Goal: Entertainment & Leisure: Consume media (video, audio)

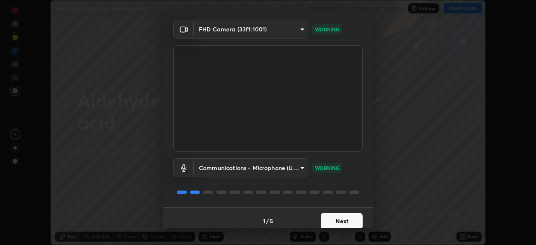
scroll to position [30, 0]
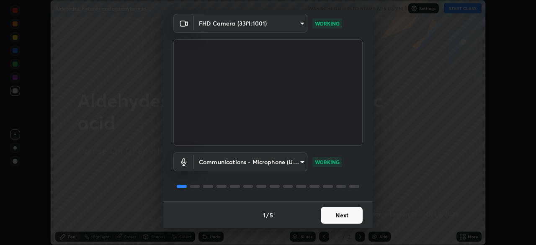
click at [327, 214] on button "Next" at bounding box center [342, 215] width 42 height 17
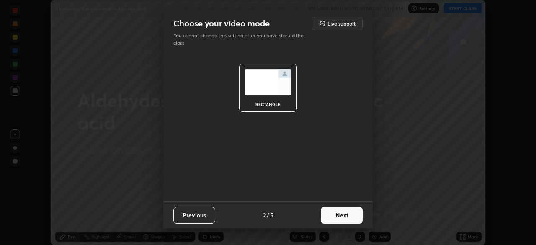
click at [328, 218] on button "Next" at bounding box center [342, 215] width 42 height 17
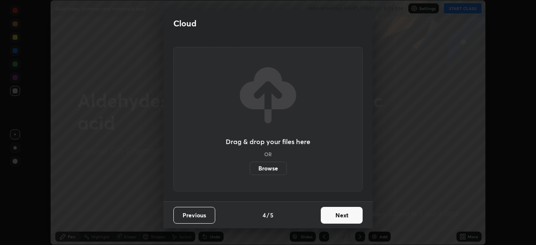
click at [328, 223] on button "Next" at bounding box center [342, 215] width 42 height 17
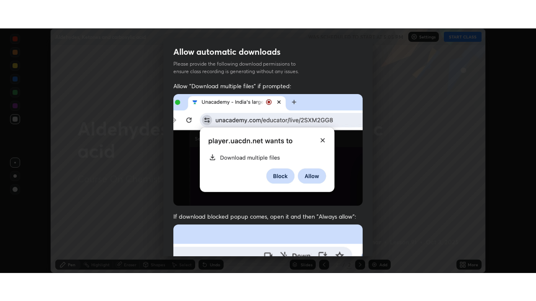
scroll to position [200, 0]
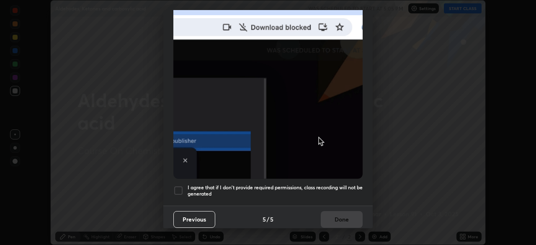
click at [184, 185] on div "I agree that if I don't provide required permissions, class recording will not …" at bounding box center [267, 190] width 189 height 10
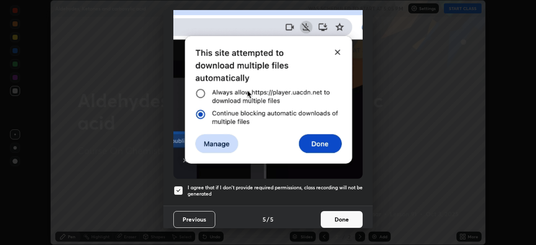
click at [330, 217] on button "Done" at bounding box center [342, 219] width 42 height 17
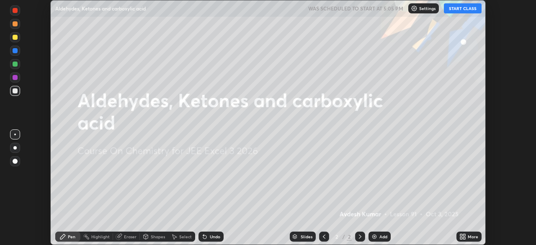
click at [452, 9] on button "START CLASS" at bounding box center [463, 8] width 38 height 10
click at [468, 239] on div "More" at bounding box center [468, 236] width 25 height 10
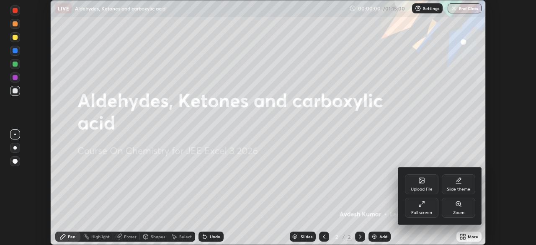
click at [426, 210] on div "Full screen" at bounding box center [421, 212] width 21 height 4
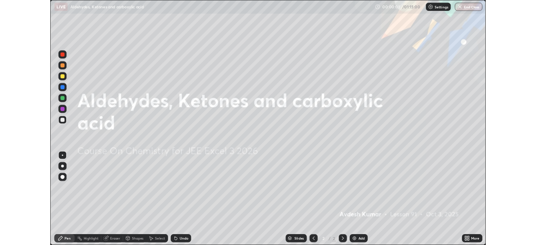
scroll to position [301, 536]
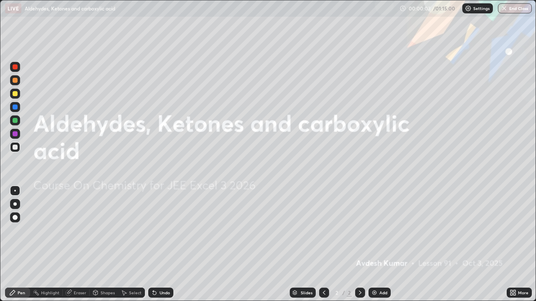
click at [16, 205] on div at bounding box center [15, 204] width 10 height 10
click at [372, 244] on img at bounding box center [374, 293] width 7 height 7
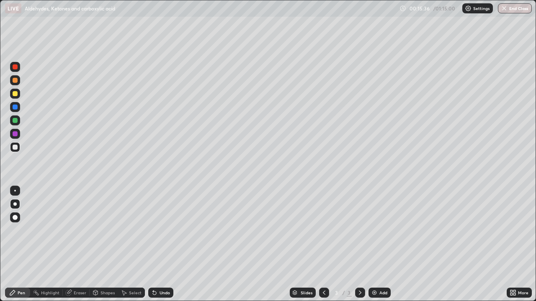
click at [163, 244] on div "Undo" at bounding box center [164, 293] width 10 height 4
click at [382, 244] on div "Add" at bounding box center [383, 293] width 8 height 4
click at [373, 244] on div "Add" at bounding box center [379, 293] width 22 height 10
click at [160, 244] on div "Undo" at bounding box center [160, 293] width 25 height 10
click at [372, 244] on div "Add" at bounding box center [379, 293] width 22 height 10
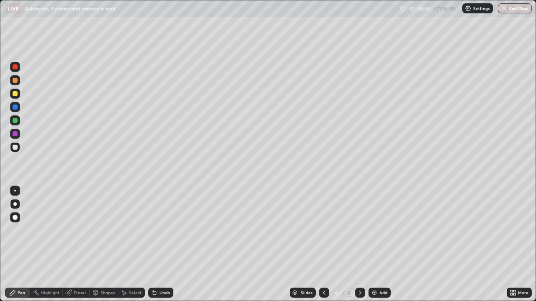
click at [324, 244] on icon at bounding box center [324, 293] width 7 height 7
click at [358, 244] on icon at bounding box center [360, 293] width 7 height 7
click at [157, 244] on div "Undo" at bounding box center [160, 293] width 25 height 10
click at [161, 244] on div "Undo" at bounding box center [160, 293] width 25 height 10
click at [159, 244] on div "Undo" at bounding box center [160, 293] width 25 height 10
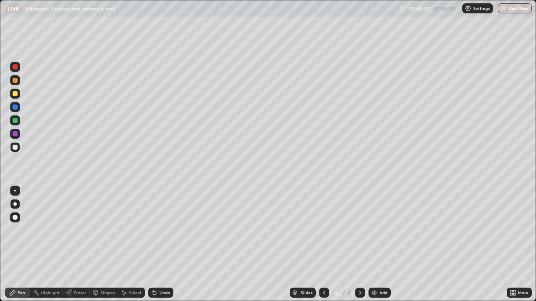
click at [162, 244] on div "Undo" at bounding box center [160, 293] width 25 height 10
click at [380, 244] on div "Add" at bounding box center [379, 293] width 22 height 10
click at [159, 244] on div "Undo" at bounding box center [164, 293] width 10 height 4
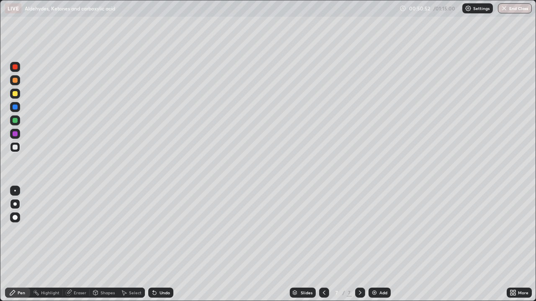
click at [156, 244] on div "Undo" at bounding box center [160, 293] width 25 height 10
click at [153, 244] on icon at bounding box center [154, 293] width 3 height 3
click at [78, 244] on div "Eraser" at bounding box center [80, 293] width 13 height 4
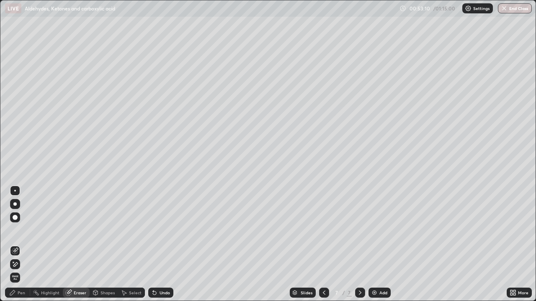
click at [14, 244] on icon at bounding box center [12, 293] width 7 height 7
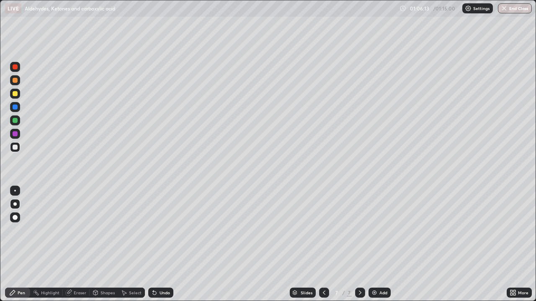
click at [516, 10] on button "End Class" at bounding box center [515, 8] width 34 height 10
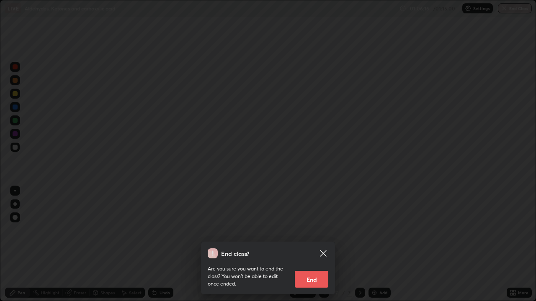
click at [308, 244] on button "End" at bounding box center [311, 279] width 33 height 17
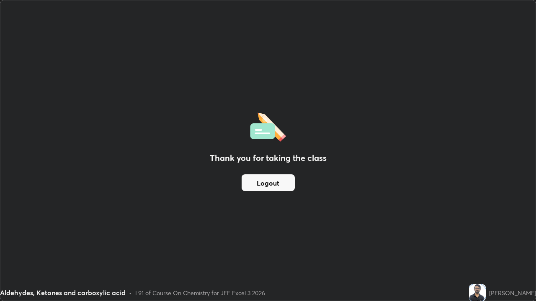
click at [485, 244] on img at bounding box center [477, 293] width 17 height 17
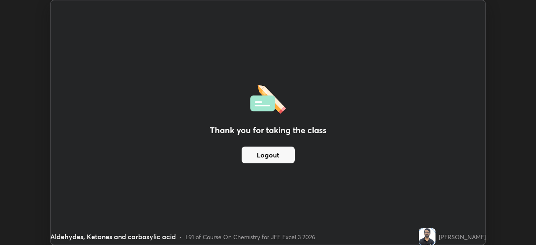
scroll to position [41601, 41310]
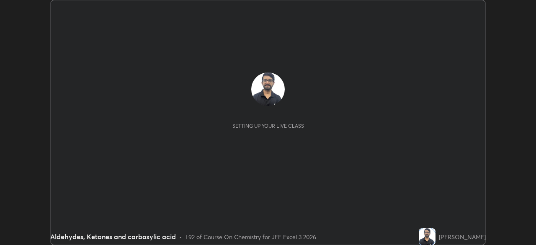
scroll to position [245, 535]
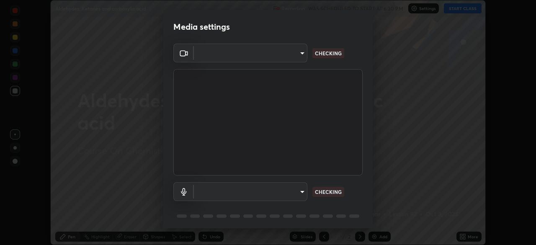
type input "b04d3f4aab0507a607fcb058103082b40897ea5b56942dd6fa8112f95d025699"
type input "communications"
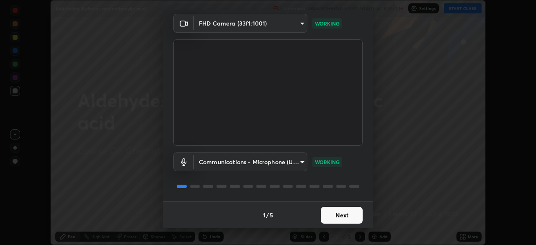
click at [334, 213] on button "Next" at bounding box center [342, 215] width 42 height 17
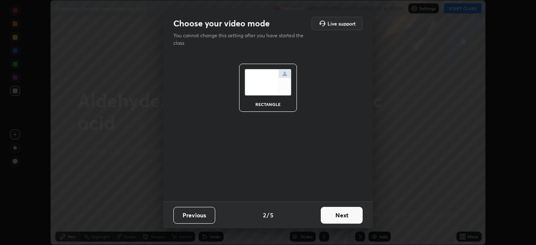
scroll to position [0, 0]
click at [334, 215] on button "Next" at bounding box center [342, 215] width 42 height 17
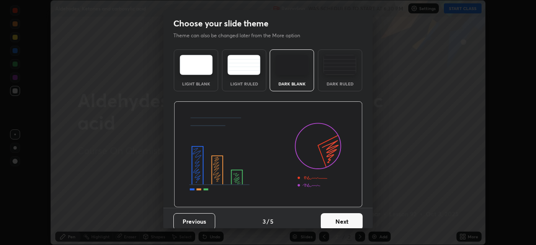
click at [335, 216] on button "Next" at bounding box center [342, 221] width 42 height 17
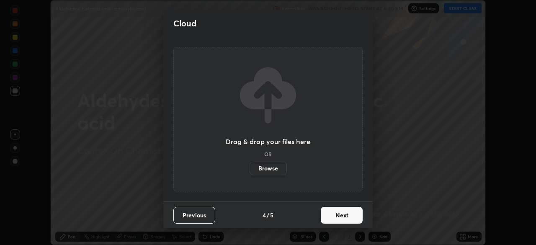
click at [335, 216] on button "Next" at bounding box center [342, 215] width 42 height 17
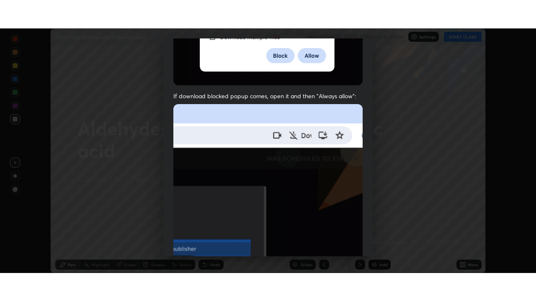
scroll to position [200, 0]
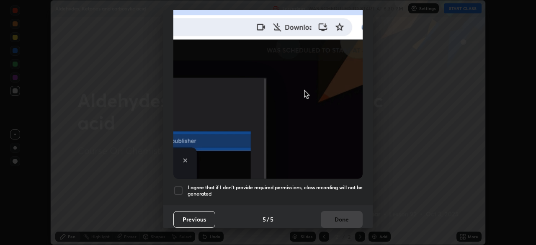
click at [177, 188] on div at bounding box center [178, 190] width 10 height 10
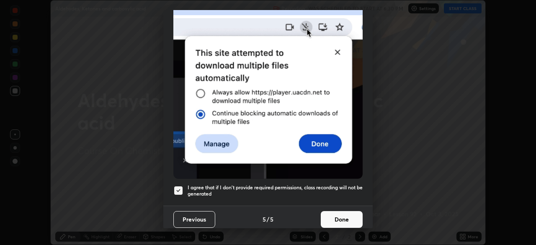
click at [333, 214] on button "Done" at bounding box center [342, 219] width 42 height 17
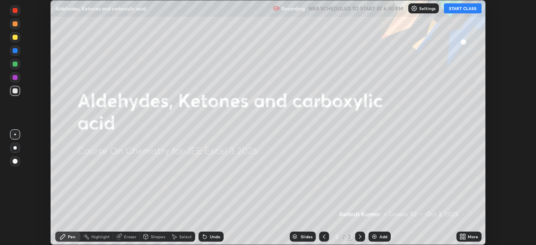
click at [461, 238] on icon at bounding box center [461, 238] width 2 height 2
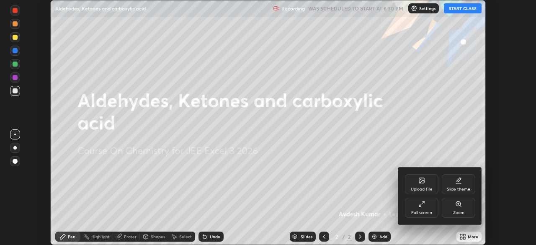
click at [417, 213] on div "Full screen" at bounding box center [421, 212] width 21 height 4
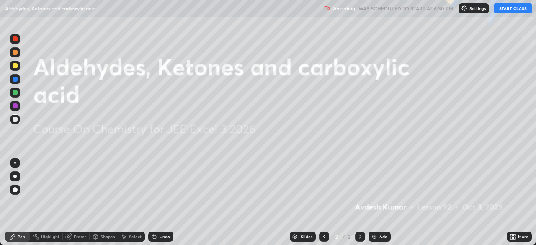
scroll to position [301, 536]
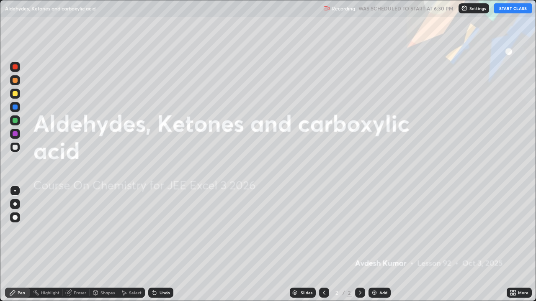
click at [510, 8] on button "START CLASS" at bounding box center [513, 8] width 38 height 10
click at [15, 204] on div at bounding box center [14, 204] width 3 height 3
click at [514, 244] on icon at bounding box center [514, 294] width 2 height 2
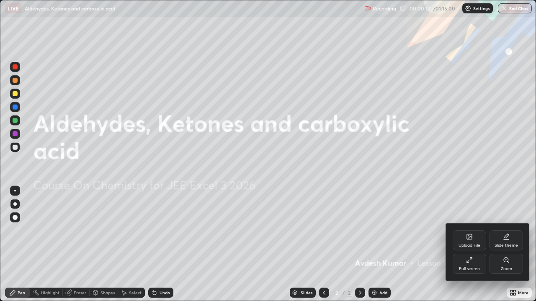
click at [473, 244] on div "Full screen" at bounding box center [469, 269] width 21 height 4
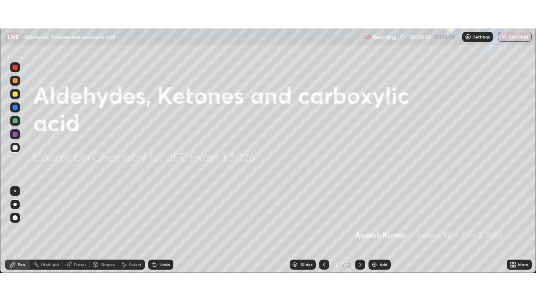
scroll to position [41601, 41310]
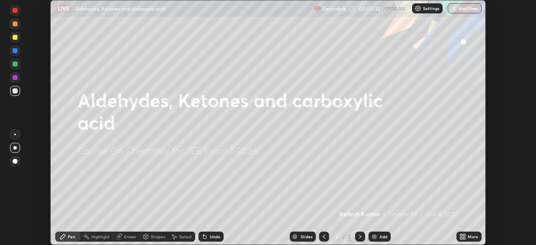
click at [466, 237] on div "More" at bounding box center [468, 236] width 25 height 10
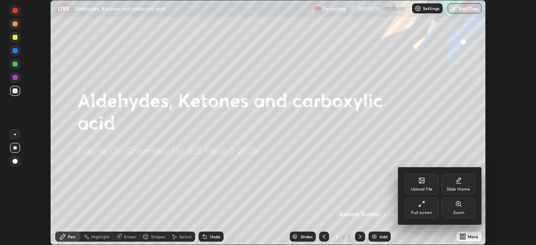
click at [418, 182] on icon at bounding box center [421, 180] width 7 height 7
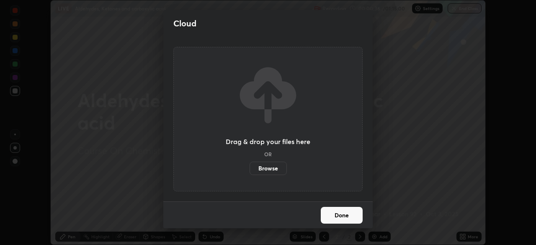
click at [273, 167] on label "Browse" at bounding box center [267, 168] width 37 height 13
click at [249, 167] on input "Browse" at bounding box center [249, 168] width 0 height 13
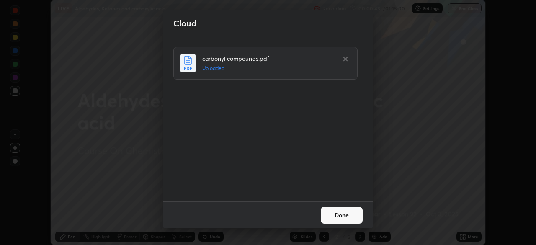
click at [335, 216] on button "Done" at bounding box center [342, 215] width 42 height 17
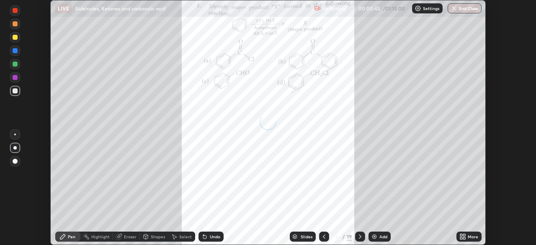
click at [467, 236] on div "More" at bounding box center [468, 236] width 25 height 10
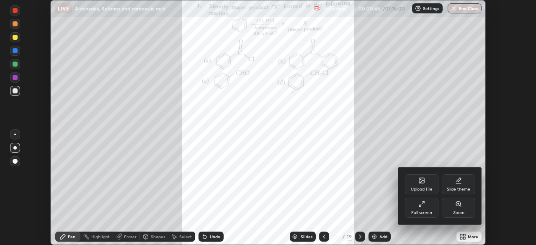
click at [424, 209] on div "Full screen" at bounding box center [421, 208] width 33 height 20
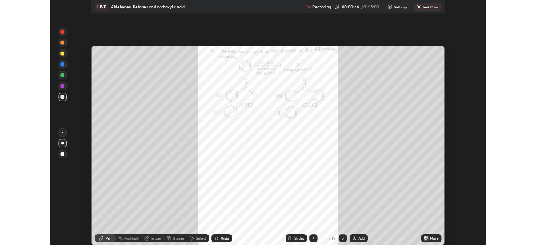
scroll to position [301, 536]
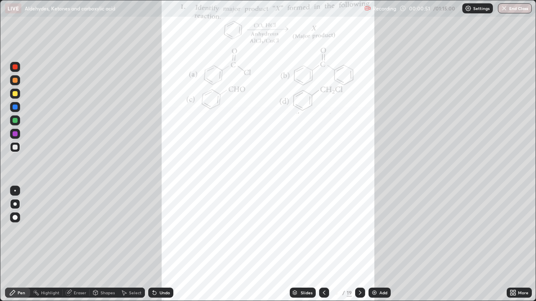
click at [17, 95] on div at bounding box center [15, 93] width 5 height 5
click at [358, 244] on icon at bounding box center [360, 293] width 7 height 7
click at [359, 244] on div at bounding box center [360, 293] width 10 height 10
click at [16, 69] on div at bounding box center [15, 66] width 5 height 5
click at [154, 244] on div "Undo" at bounding box center [160, 293] width 25 height 10
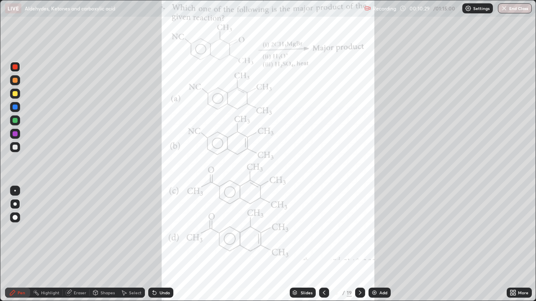
click at [153, 244] on icon at bounding box center [154, 293] width 3 height 3
click at [359, 244] on icon at bounding box center [360, 293] width 7 height 7
click at [74, 244] on div "Eraser" at bounding box center [80, 293] width 13 height 4
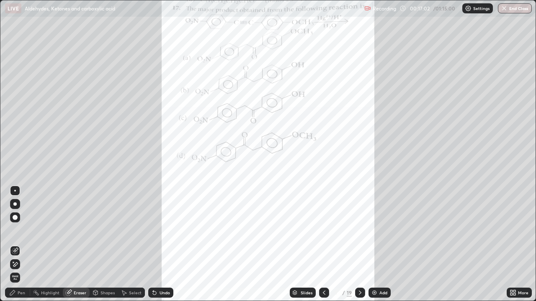
click at [78, 244] on div "Eraser" at bounding box center [76, 293] width 27 height 10
click at [23, 244] on div "Pen" at bounding box center [22, 293] width 8 height 4
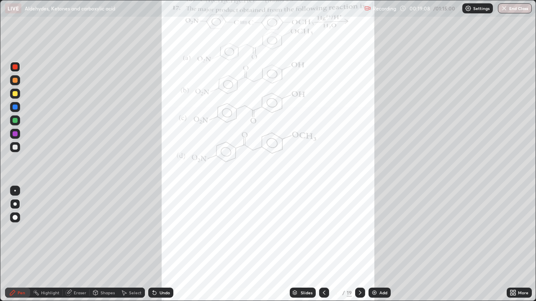
click at [359, 244] on icon at bounding box center [360, 293] width 7 height 7
click at [323, 244] on icon at bounding box center [324, 293] width 3 height 4
click at [359, 244] on icon at bounding box center [360, 293] width 7 height 7
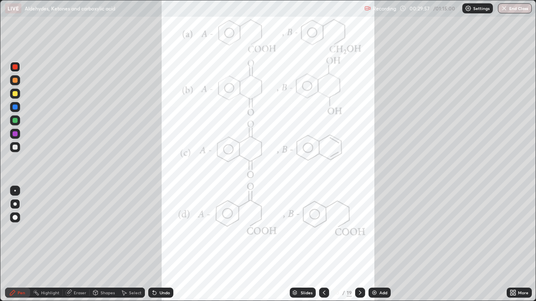
click at [323, 244] on icon at bounding box center [324, 293] width 7 height 7
click at [359, 244] on icon at bounding box center [360, 293] width 7 height 7
click at [323, 244] on icon at bounding box center [324, 293] width 3 height 4
click at [19, 96] on div at bounding box center [15, 94] width 10 height 10
click at [159, 244] on div "Undo" at bounding box center [164, 293] width 10 height 4
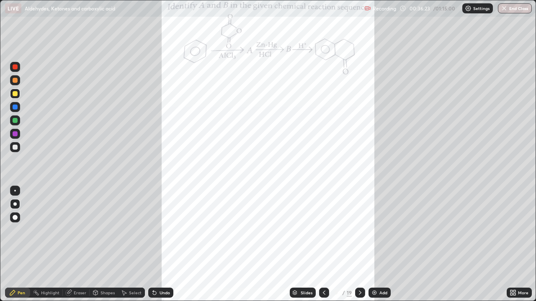
click at [13, 111] on div at bounding box center [15, 107] width 10 height 10
click at [161, 244] on div "Undo" at bounding box center [160, 293] width 25 height 10
click at [160, 244] on div "Undo" at bounding box center [160, 293] width 25 height 10
click at [155, 244] on icon at bounding box center [154, 293] width 7 height 7
click at [159, 244] on div "Undo" at bounding box center [164, 293] width 10 height 4
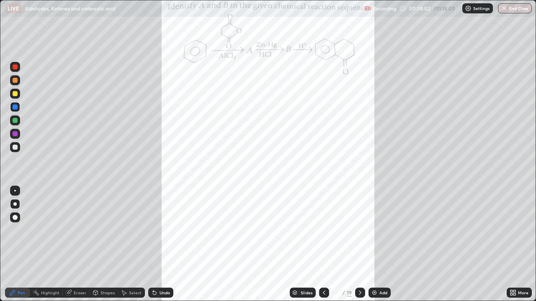
click at [158, 244] on div "Undo" at bounding box center [160, 293] width 25 height 10
click at [157, 244] on div "Undo" at bounding box center [160, 293] width 25 height 10
click at [159, 244] on div "Undo" at bounding box center [164, 293] width 10 height 4
click at [161, 244] on div "Undo" at bounding box center [160, 293] width 25 height 10
click at [162, 244] on div "Undo" at bounding box center [164, 293] width 10 height 4
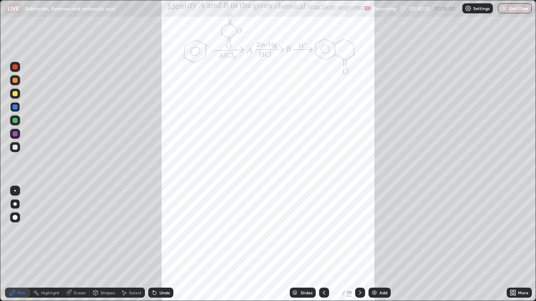
click at [80, 244] on div "Eraser" at bounding box center [76, 293] width 27 height 10
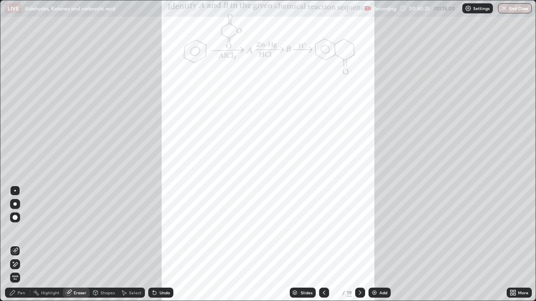
click at [15, 244] on icon at bounding box center [15, 264] width 7 height 7
click at [22, 244] on div "Pen" at bounding box center [17, 293] width 25 height 10
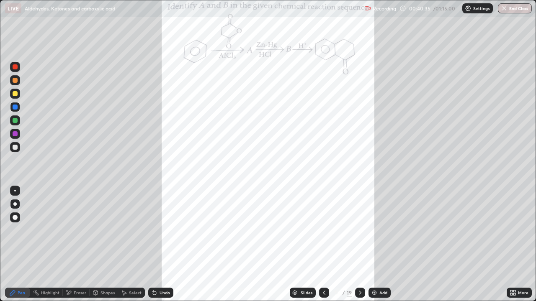
click at [15, 66] on div at bounding box center [15, 66] width 5 height 5
click at [78, 244] on div "Eraser" at bounding box center [80, 293] width 13 height 4
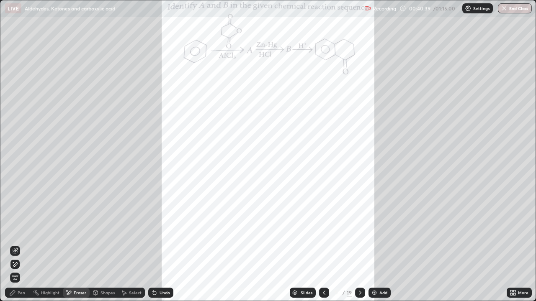
click at [18, 244] on div "Pen" at bounding box center [17, 293] width 25 height 10
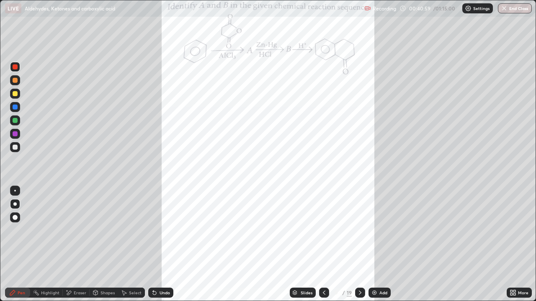
click at [153, 244] on icon at bounding box center [154, 293] width 3 height 3
click at [359, 244] on icon at bounding box center [360, 293] width 7 height 7
click at [153, 244] on icon at bounding box center [153, 291] width 1 height 1
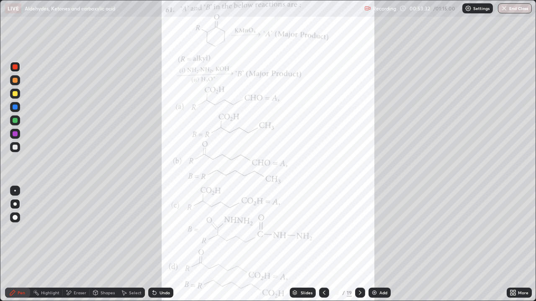
click at [15, 123] on div at bounding box center [15, 120] width 10 height 10
click at [15, 70] on div at bounding box center [15, 67] width 10 height 10
click at [359, 244] on icon at bounding box center [360, 293] width 7 height 7
click at [159, 244] on div "Undo" at bounding box center [160, 293] width 25 height 10
click at [159, 244] on div "Undo" at bounding box center [164, 293] width 10 height 4
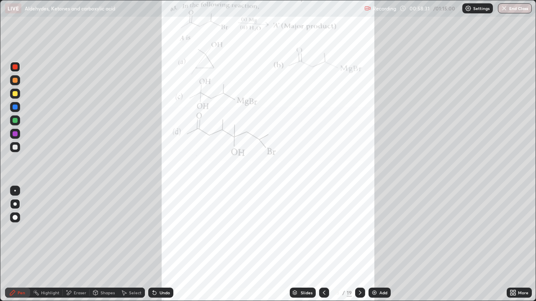
click at [161, 244] on div "Undo" at bounding box center [164, 293] width 10 height 4
click at [359, 244] on icon at bounding box center [360, 293] width 3 height 4
click at [359, 244] on icon at bounding box center [360, 293] width 7 height 7
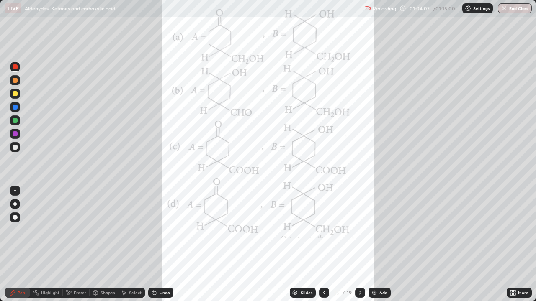
click at [323, 244] on icon at bounding box center [324, 293] width 7 height 7
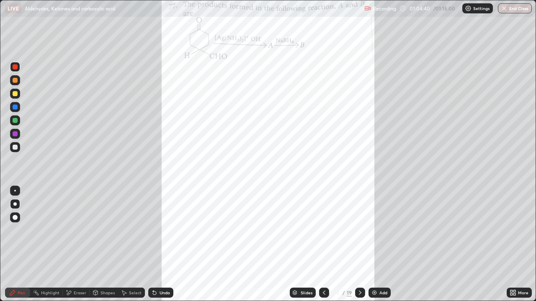
click at [363, 244] on div at bounding box center [360, 293] width 10 height 10
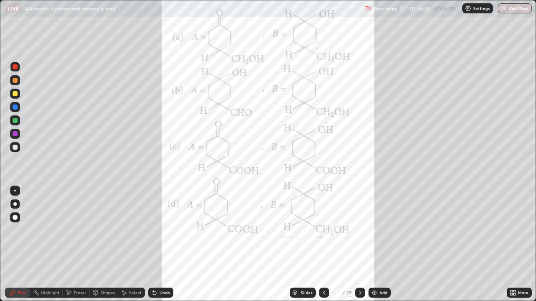
click at [358, 244] on icon at bounding box center [360, 293] width 7 height 7
click at [359, 244] on icon at bounding box center [360, 293] width 3 height 4
click at [355, 244] on div at bounding box center [360, 293] width 10 height 10
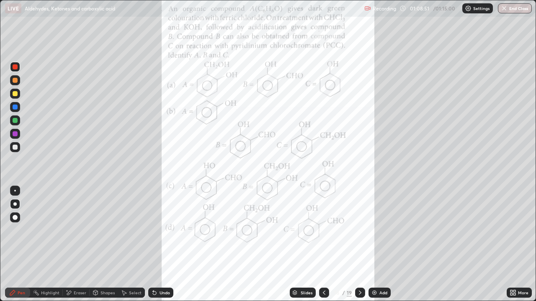
click at [359, 244] on icon at bounding box center [360, 293] width 7 height 7
click at [359, 244] on div at bounding box center [360, 293] width 10 height 10
click at [519, 9] on button "End Class" at bounding box center [515, 8] width 34 height 10
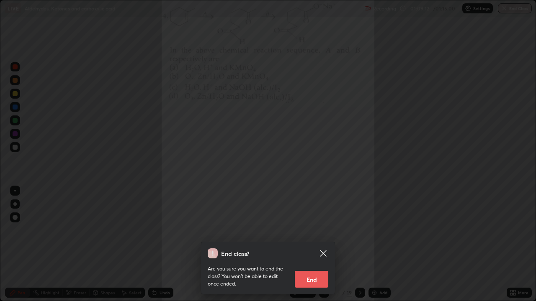
click at [309, 244] on button "End" at bounding box center [311, 279] width 33 height 17
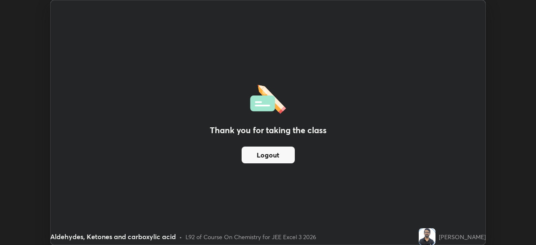
scroll to position [41601, 41310]
